Goal: Navigation & Orientation: Find specific page/section

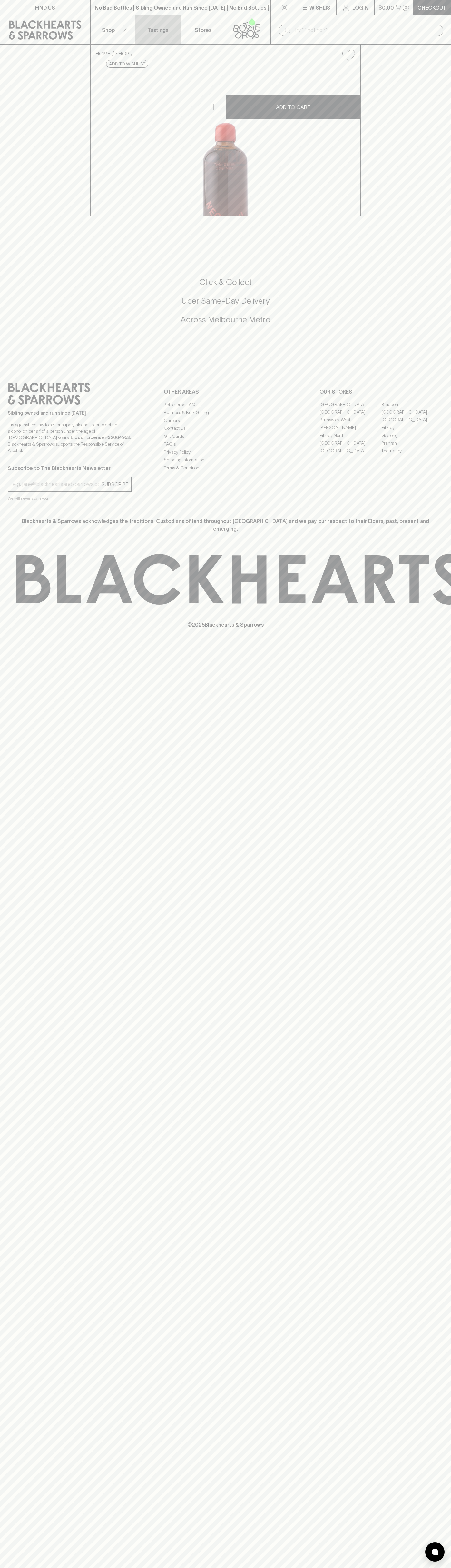
click at [147, 19] on link "Tastings" at bounding box center [158, 30] width 45 height 29
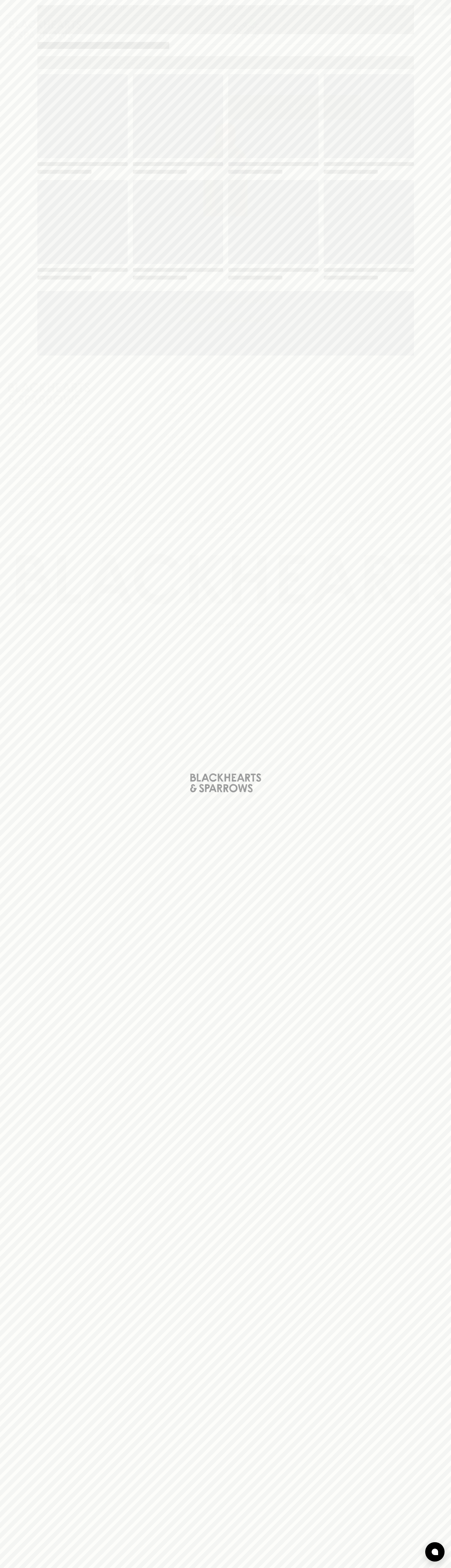
click at [438, 819] on div "Loading" at bounding box center [226, 784] width 451 height 1568
click at [240, 1568] on html "FIND US | No Bad Bottles | Sibling Owned and Run Since [DATE] | No Bad Bottles …" at bounding box center [226, 784] width 451 height 1568
click at [17, 29] on div "Loading" at bounding box center [226, 784] width 451 height 1568
